Goal: Information Seeking & Learning: Check status

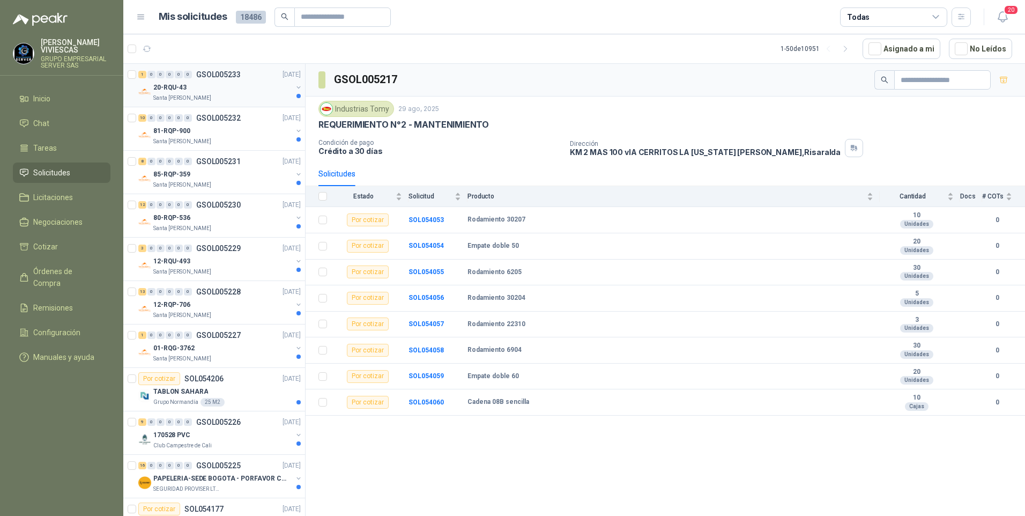
click at [184, 87] on p "20-RQU-43" at bounding box center [169, 88] width 33 height 10
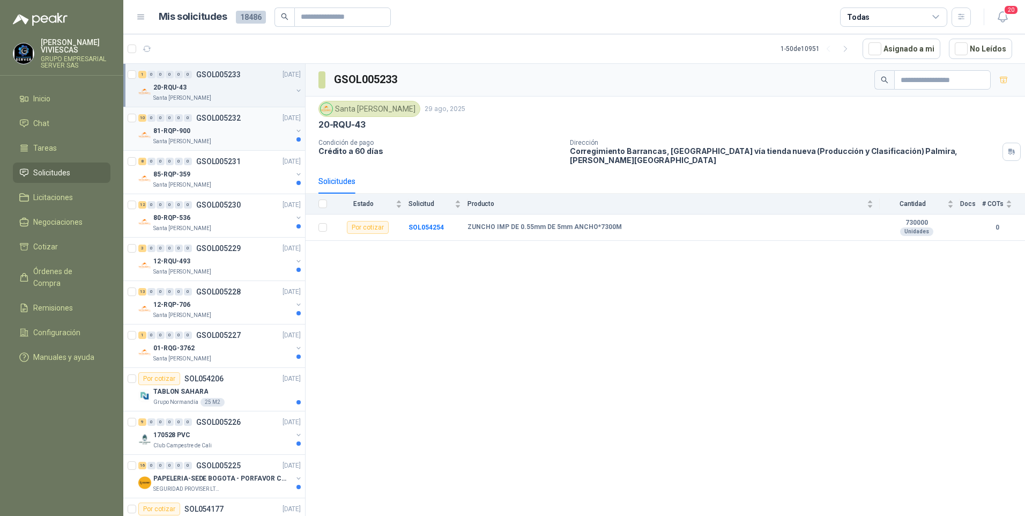
click at [180, 136] on p "81-RQP-900" at bounding box center [171, 131] width 37 height 10
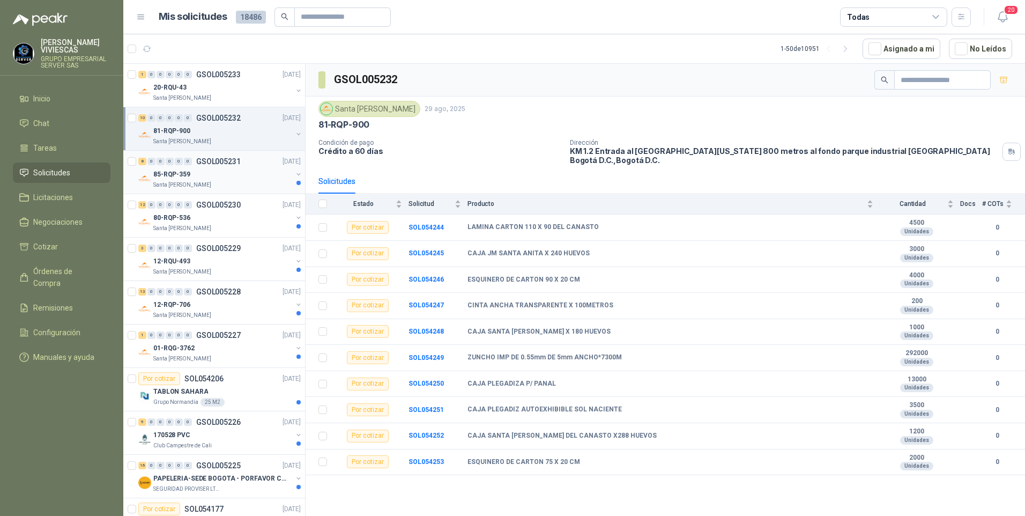
click at [193, 188] on p "Santa [PERSON_NAME]" at bounding box center [182, 185] width 58 height 9
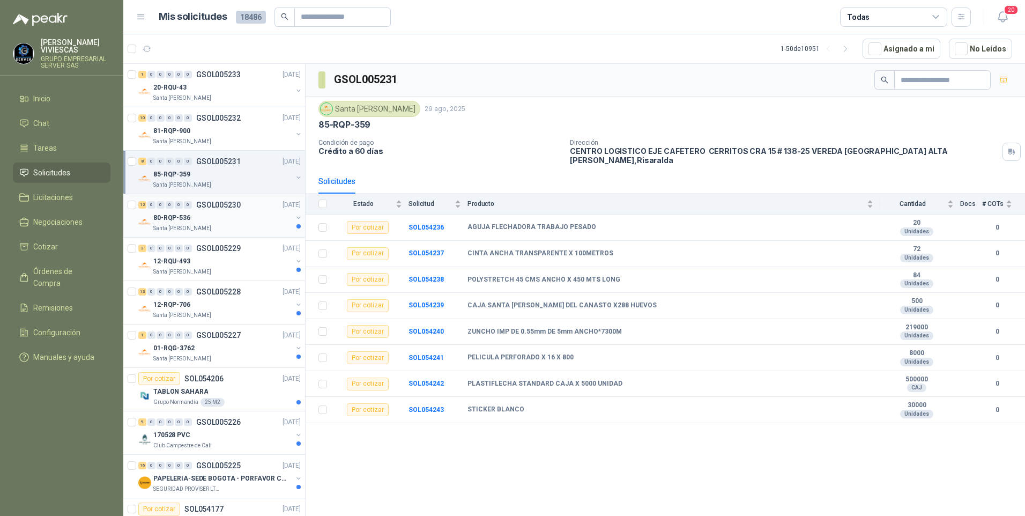
click at [178, 224] on p "Santa [PERSON_NAME]" at bounding box center [182, 228] width 58 height 9
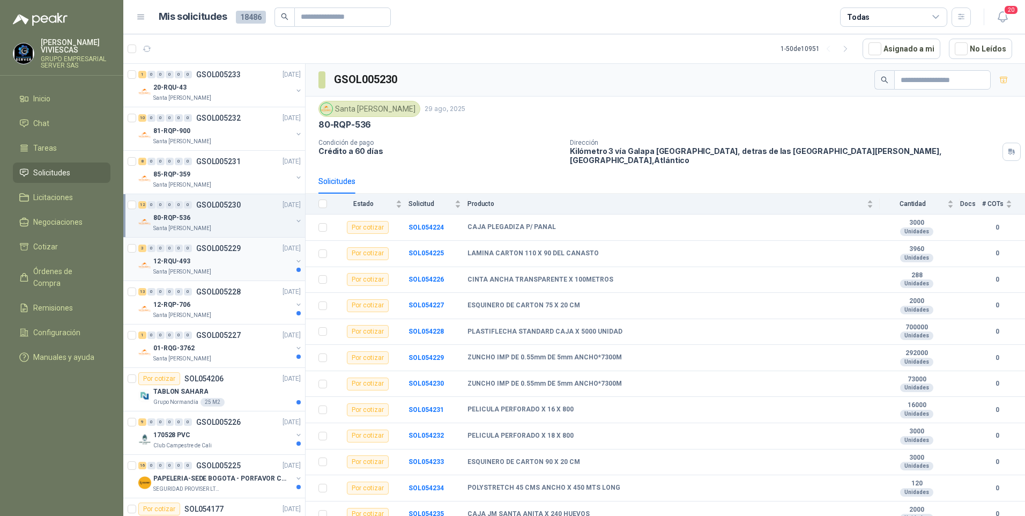
click at [164, 264] on p "12-RQU-493" at bounding box center [171, 261] width 37 height 10
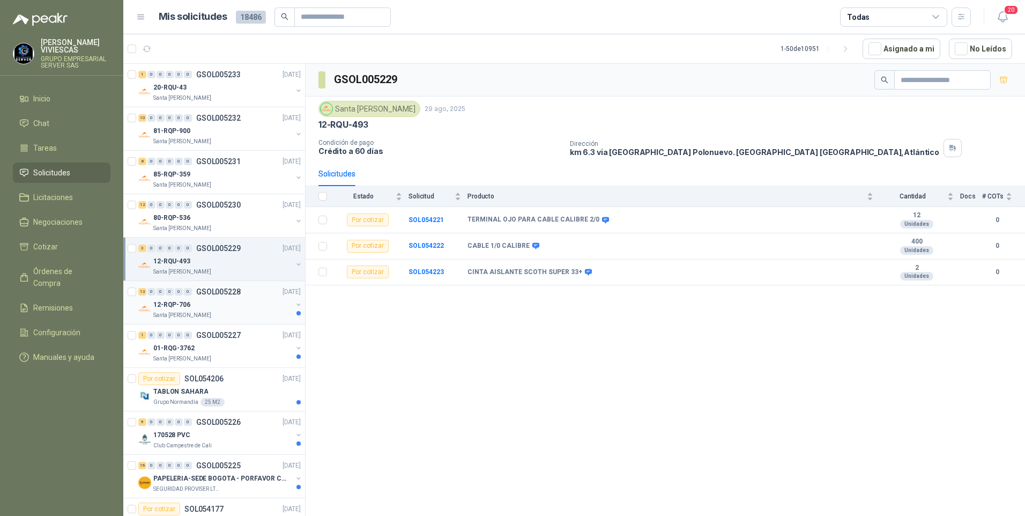
click at [174, 318] on p "Santa [PERSON_NAME]" at bounding box center [182, 315] width 58 height 9
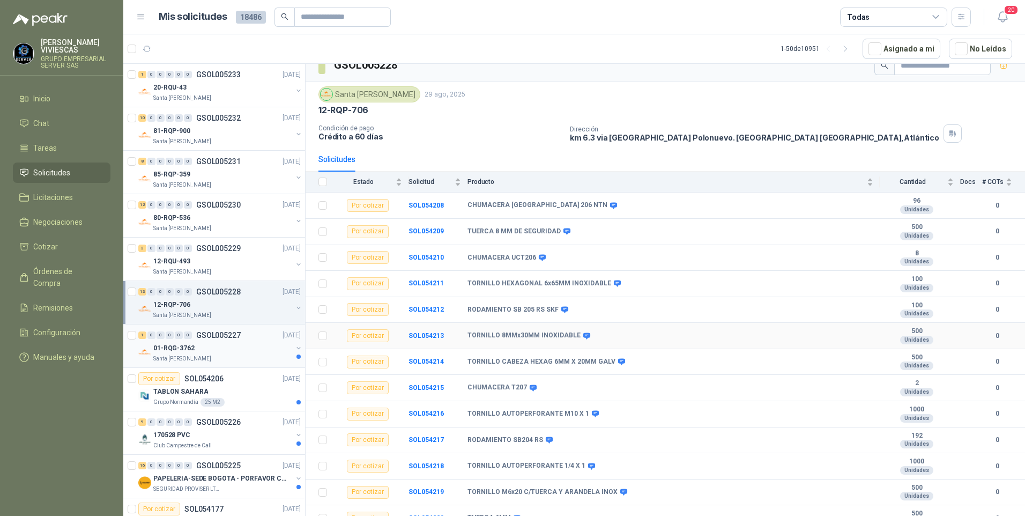
scroll to position [26, 0]
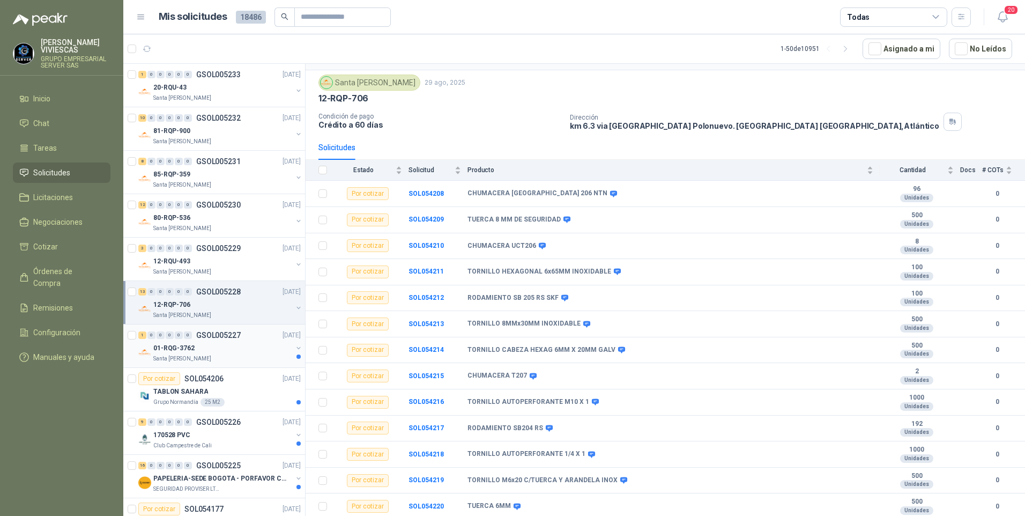
click at [198, 354] on p "Santa [PERSON_NAME]" at bounding box center [182, 358] width 58 height 9
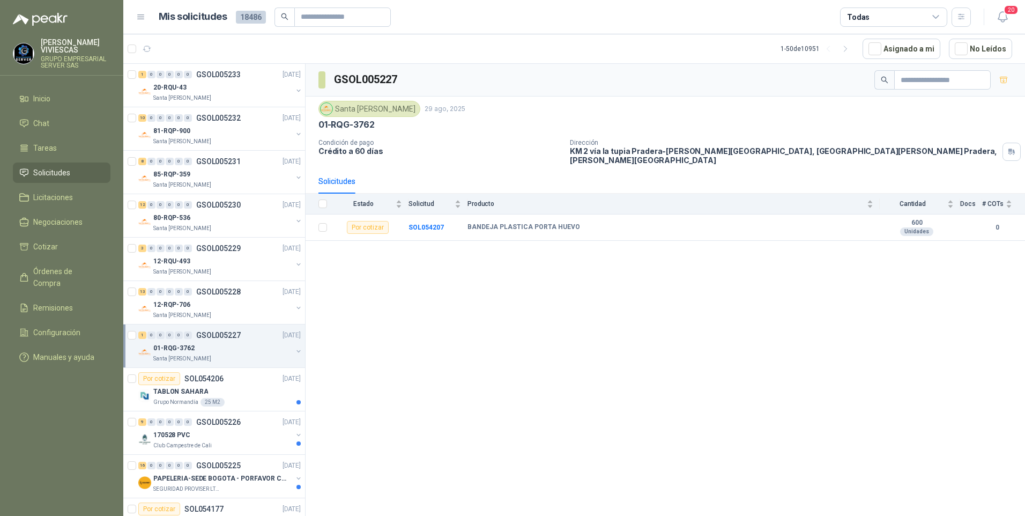
scroll to position [54, 0]
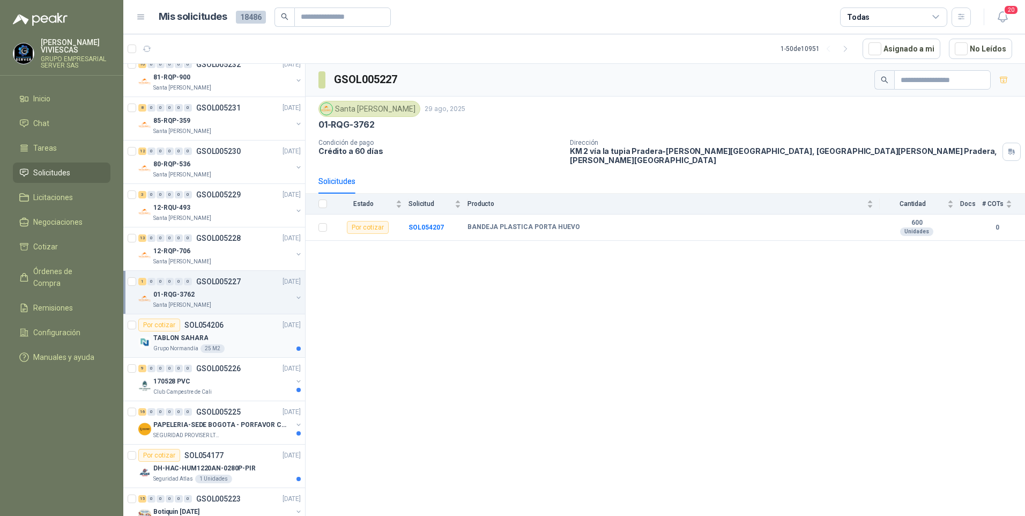
click at [186, 328] on p "SOL054206" at bounding box center [203, 325] width 39 height 8
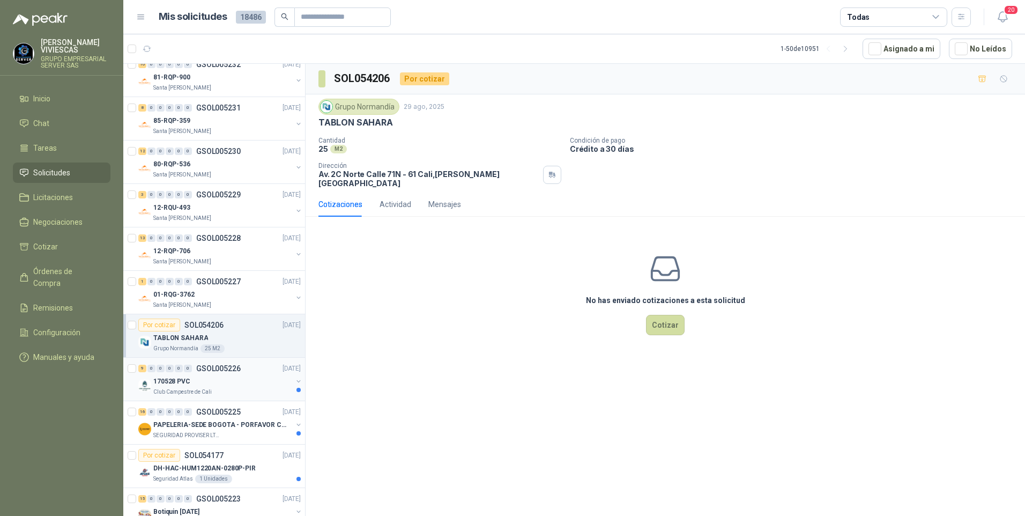
click at [171, 384] on p "170528 PVC" at bounding box center [171, 381] width 37 height 10
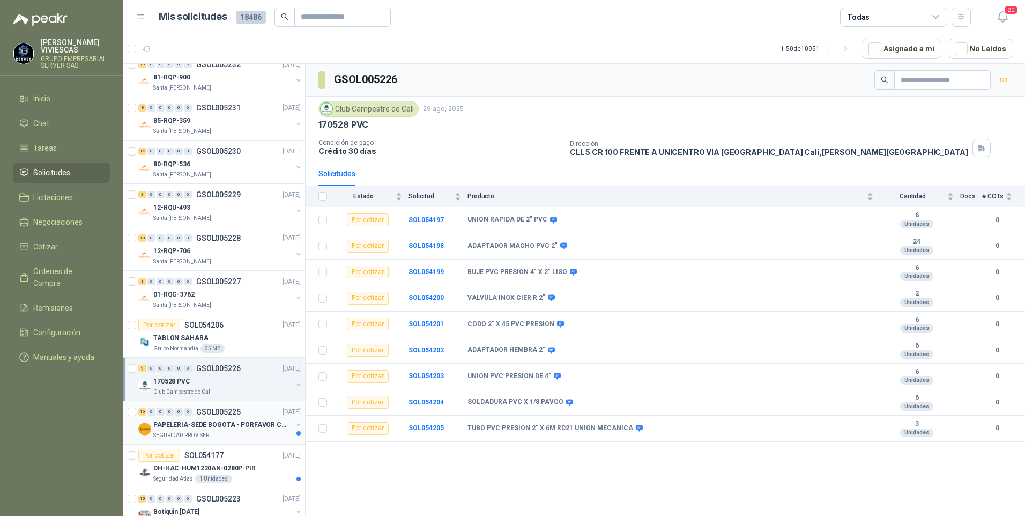
scroll to position [107, 0]
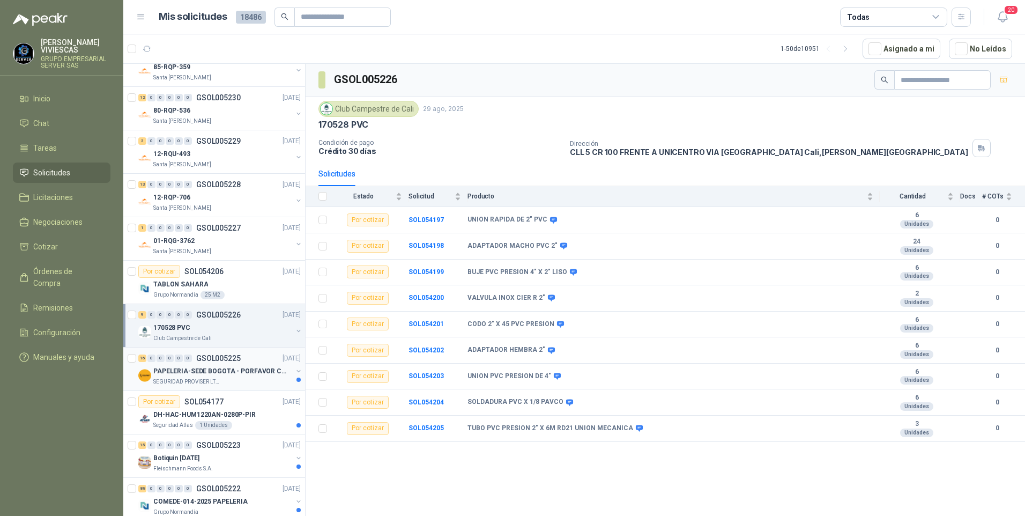
click at [198, 382] on p "SEGURIDAD PROVISER LTDA" at bounding box center [187, 381] width 68 height 9
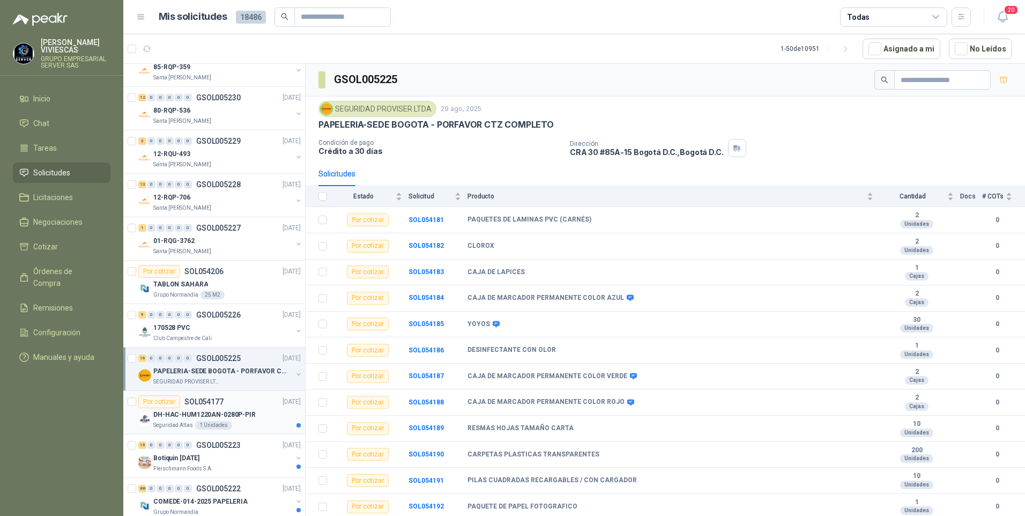
click at [170, 428] on p "Seguridad Atlas" at bounding box center [173, 425] width 40 height 9
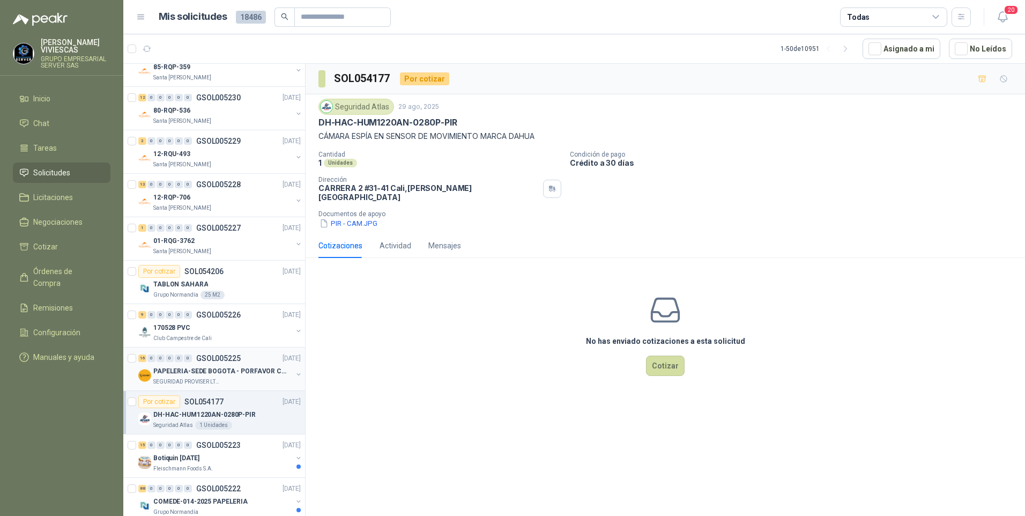
click at [189, 373] on p "PAPELERIA-SEDE BOGOTA - PORFAVOR CTZ COMPLETO" at bounding box center [219, 371] width 133 height 10
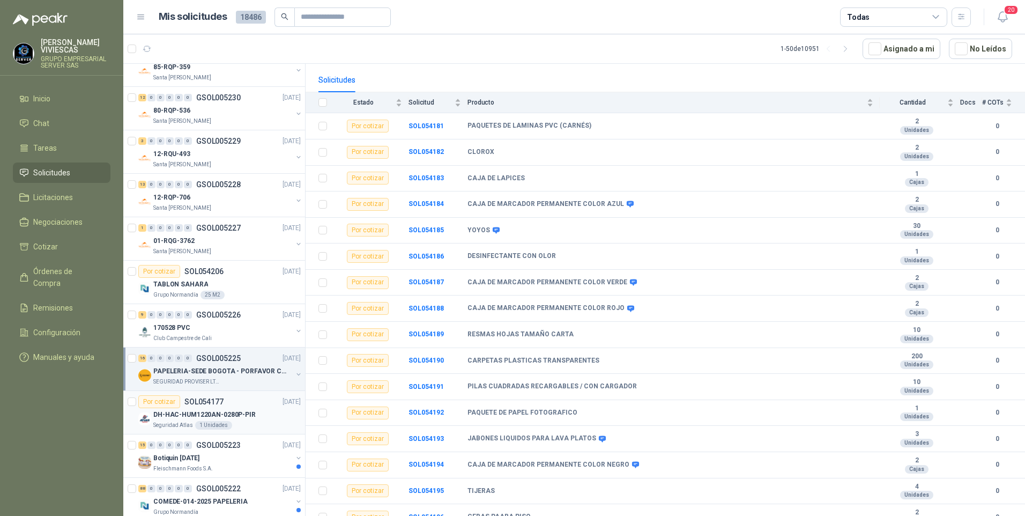
scroll to position [104, 0]
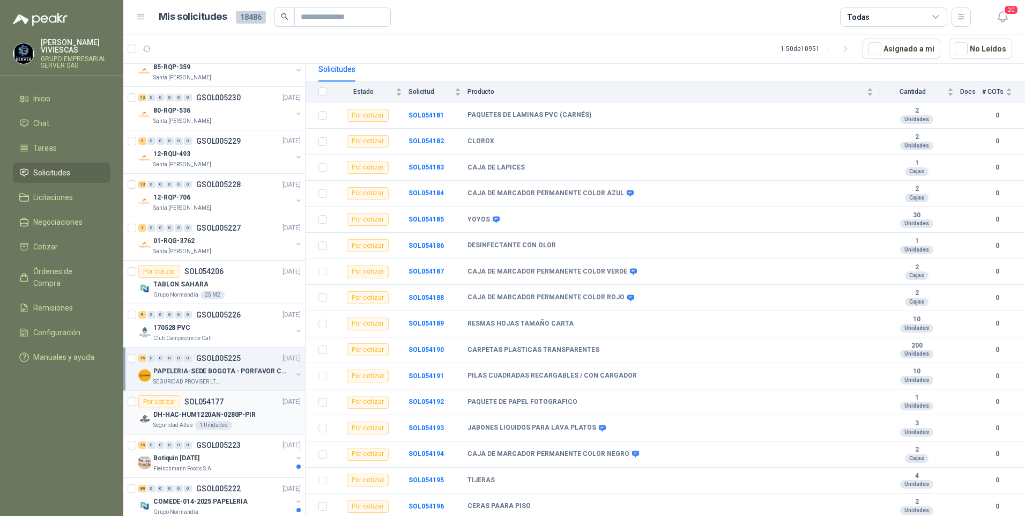
click at [171, 415] on p "DH-HAC-HUM1220AN-0280P-PIR" at bounding box center [204, 414] width 102 height 10
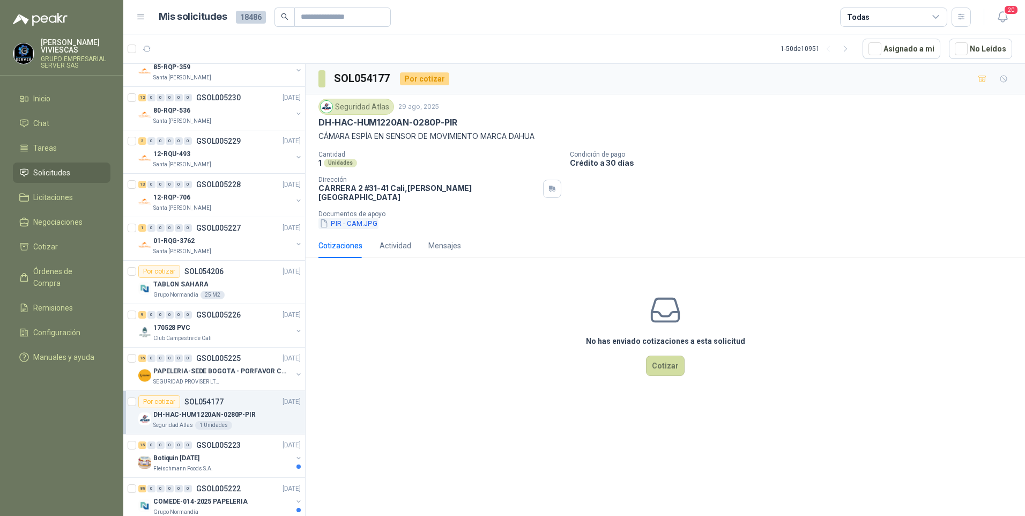
click at [349, 218] on button "PIR - CAM.JPG" at bounding box center [348, 223] width 60 height 11
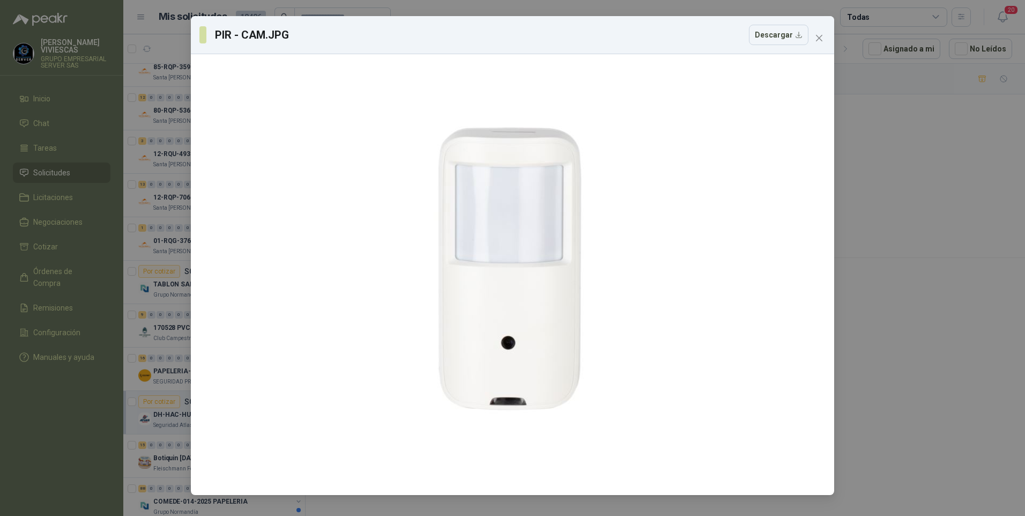
click at [869, 322] on div "PIR - CAM.JPG Descargar" at bounding box center [512, 258] width 1025 height 516
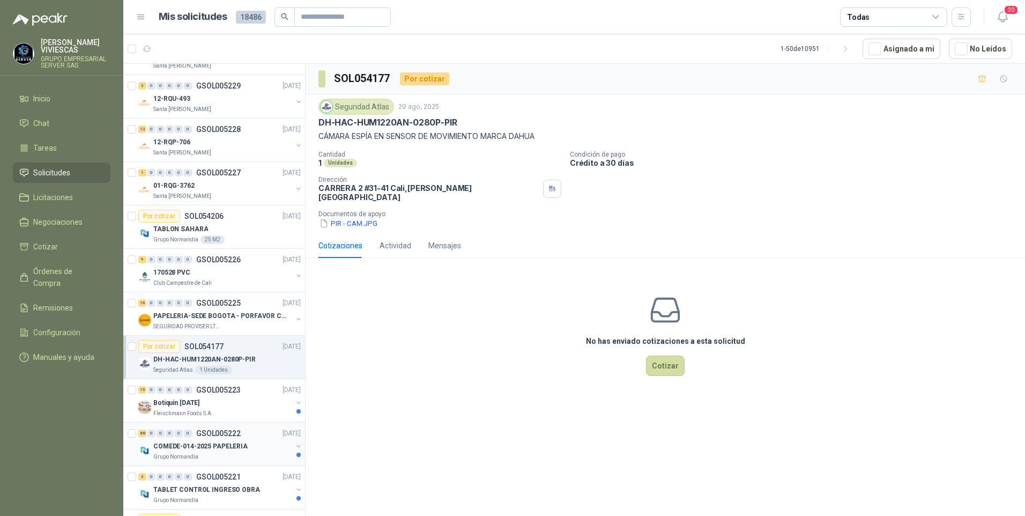
scroll to position [214, 0]
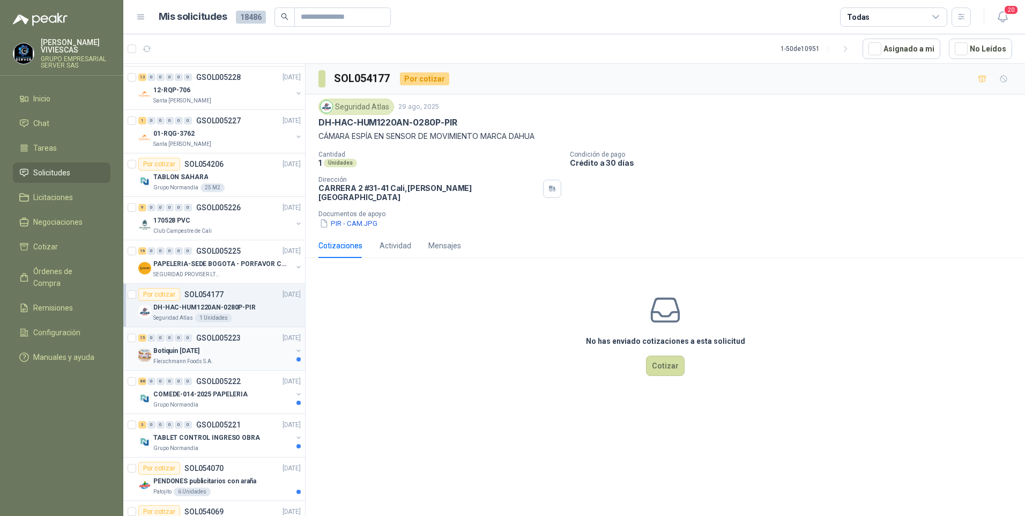
click at [179, 360] on p "Fleischmann Foods S.A." at bounding box center [182, 361] width 59 height 9
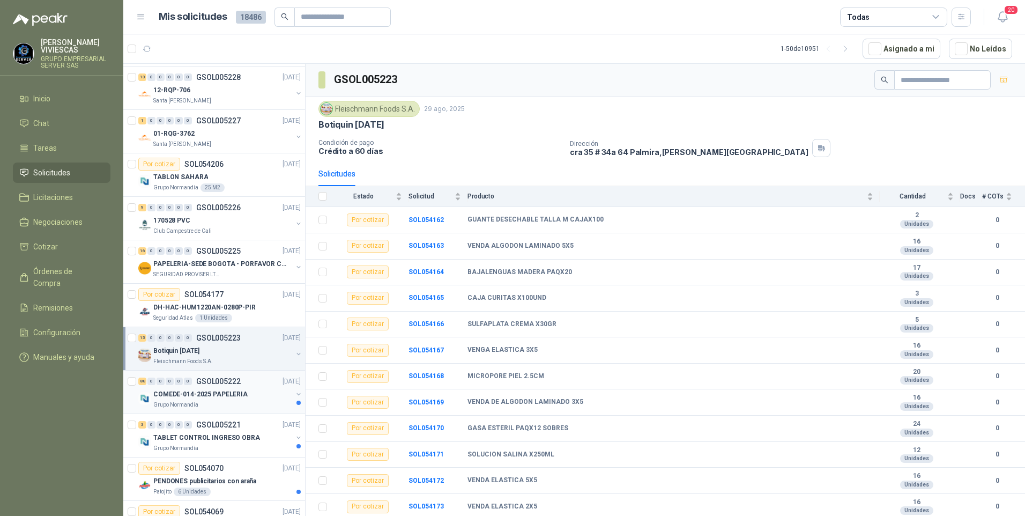
click at [174, 395] on p "COMEDE-014-2025 PAPELERIA" at bounding box center [200, 394] width 94 height 10
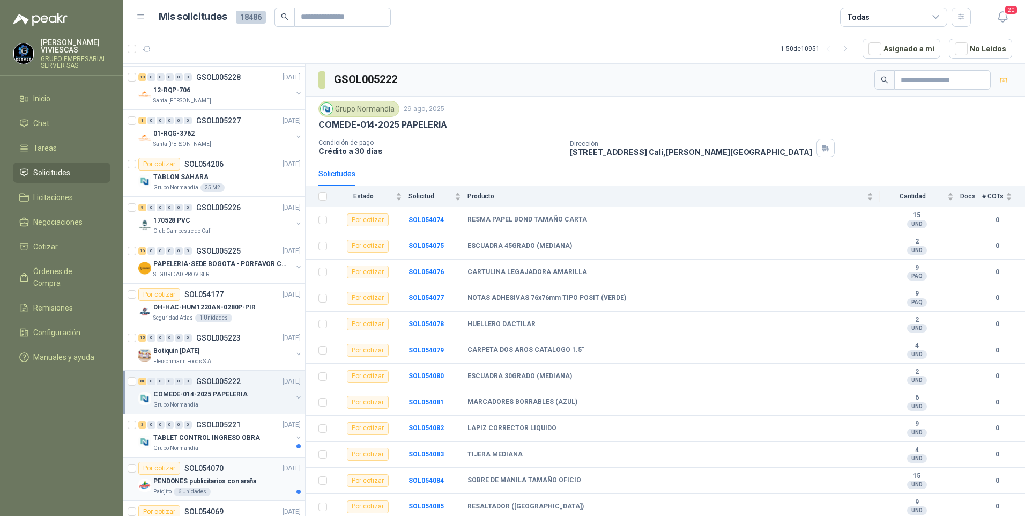
scroll to position [268, 0]
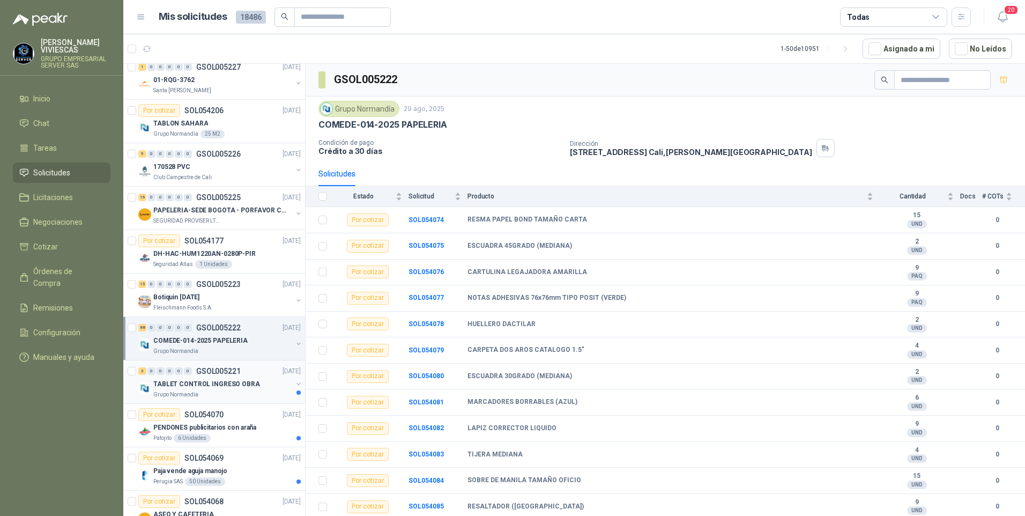
click at [182, 386] on p "TABLET CONTROL INGRESO OBRA" at bounding box center [206, 384] width 107 height 10
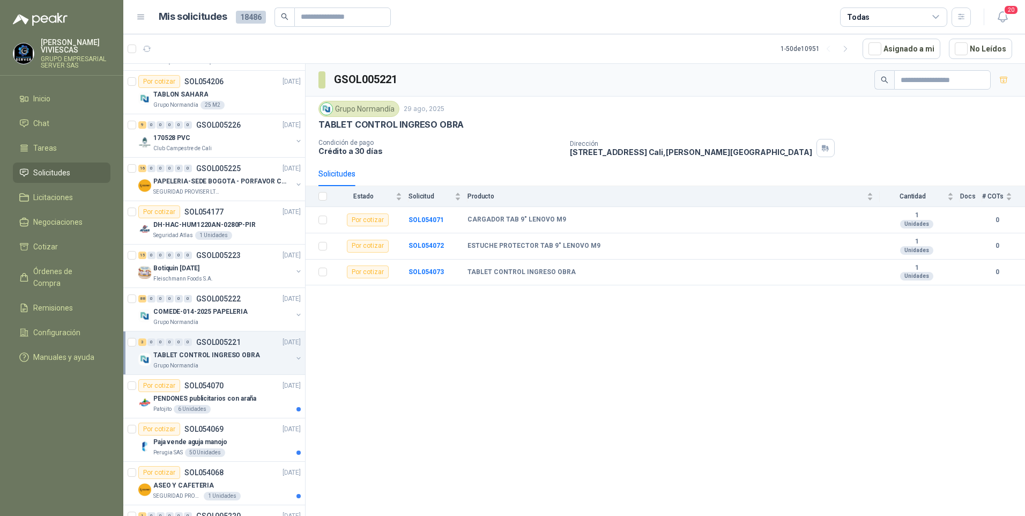
scroll to position [322, 0]
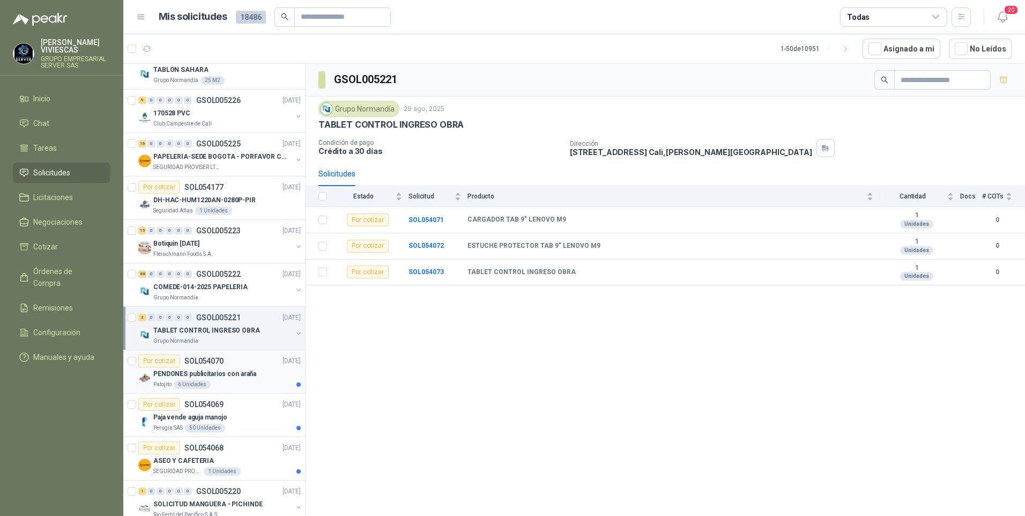
click at [174, 377] on p "PENDONES publicitarios con araña" at bounding box center [204, 374] width 103 height 10
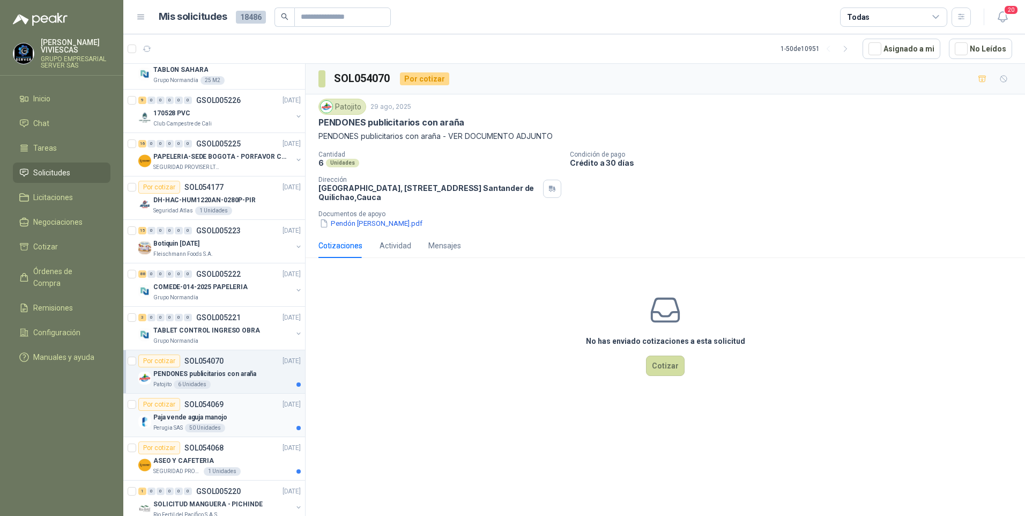
click at [183, 419] on p "Paja vende aguja manojo" at bounding box center [190, 417] width 74 height 10
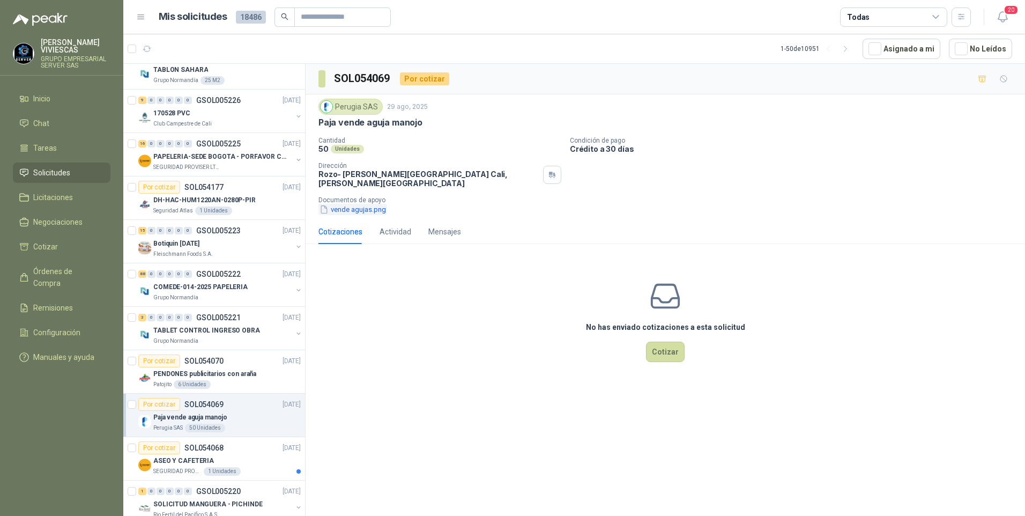
click at [350, 204] on button "vende agujas.png" at bounding box center [352, 209] width 69 height 11
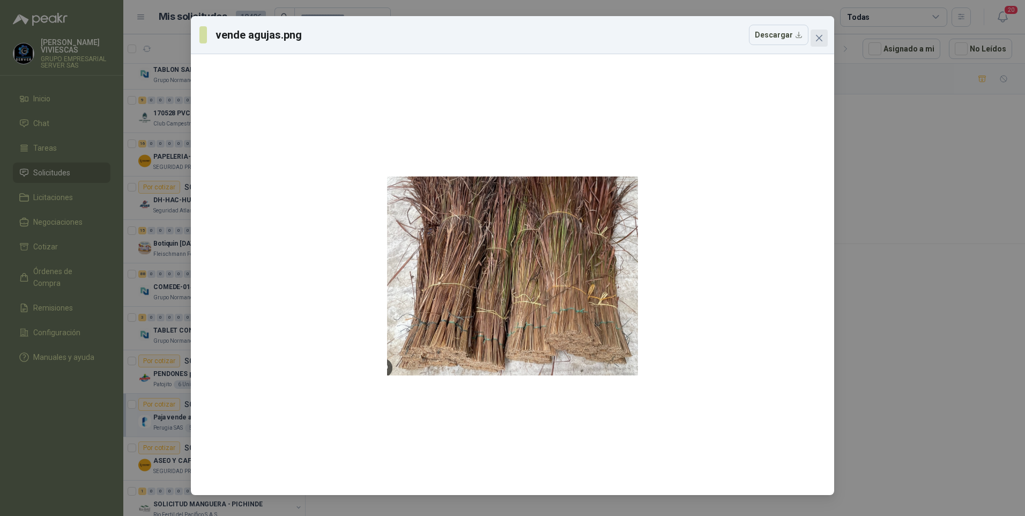
click at [822, 42] on button "Close" at bounding box center [818, 37] width 17 height 17
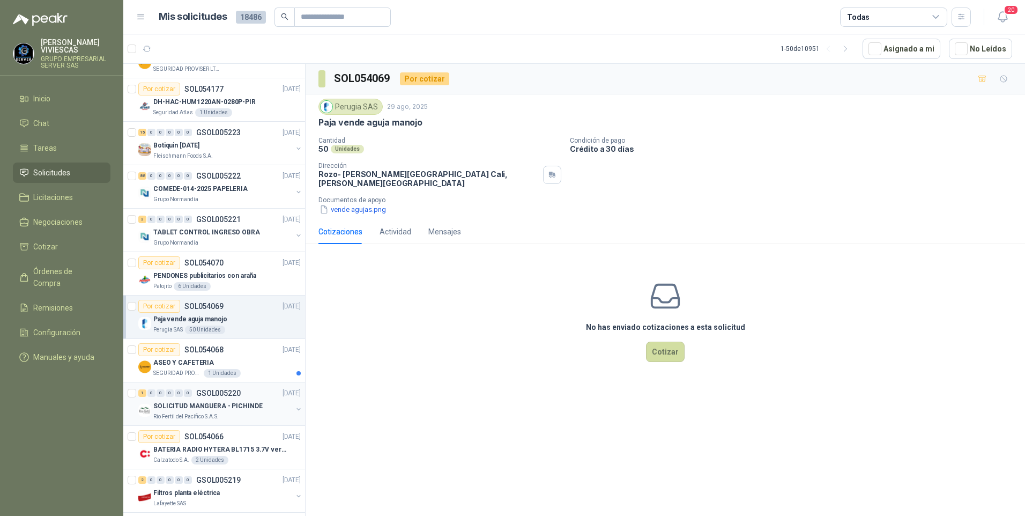
scroll to position [429, 0]
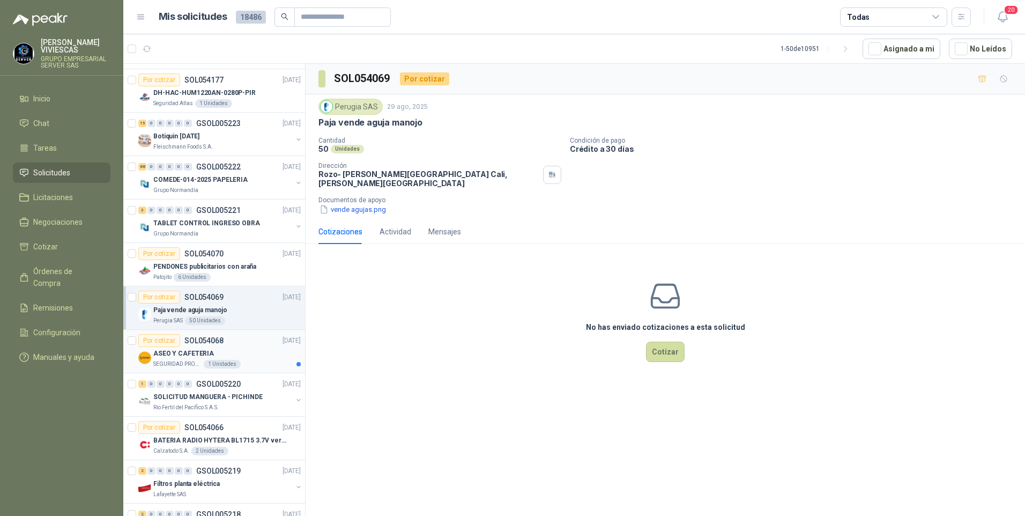
click at [184, 355] on p "ASEO Y CAFETERIA" at bounding box center [183, 353] width 61 height 10
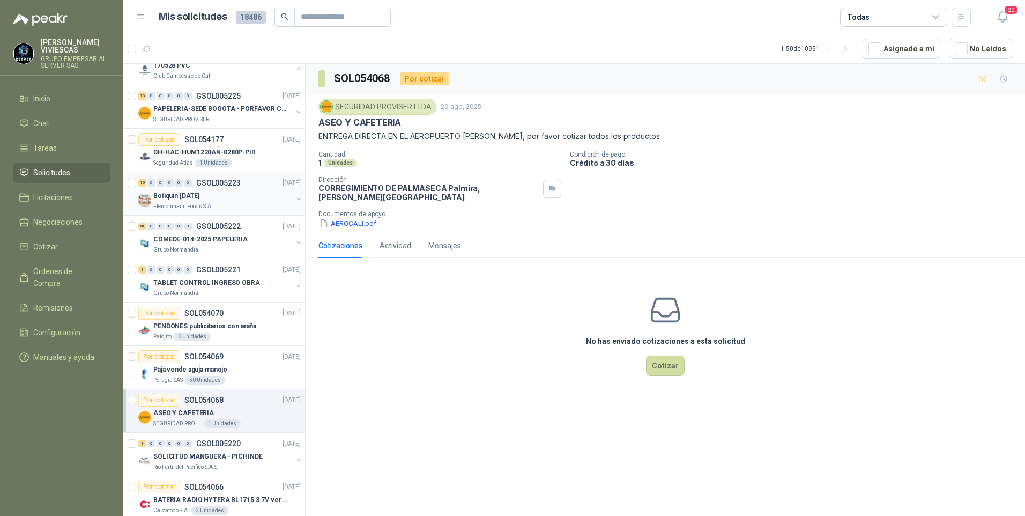
scroll to position [322, 0]
